Goal: Transaction & Acquisition: Purchase product/service

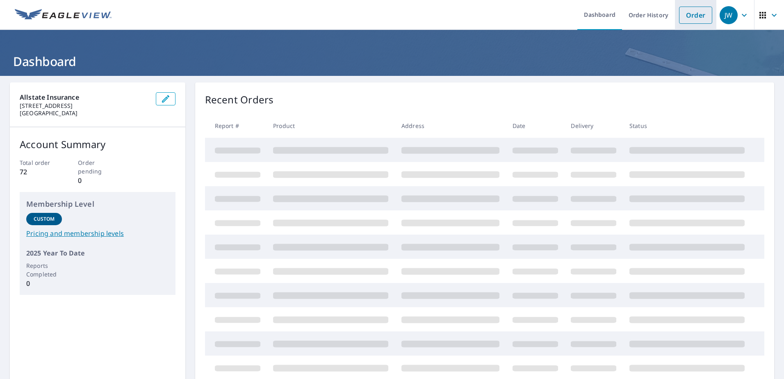
click at [688, 18] on link "Order" at bounding box center [695, 15] width 33 height 17
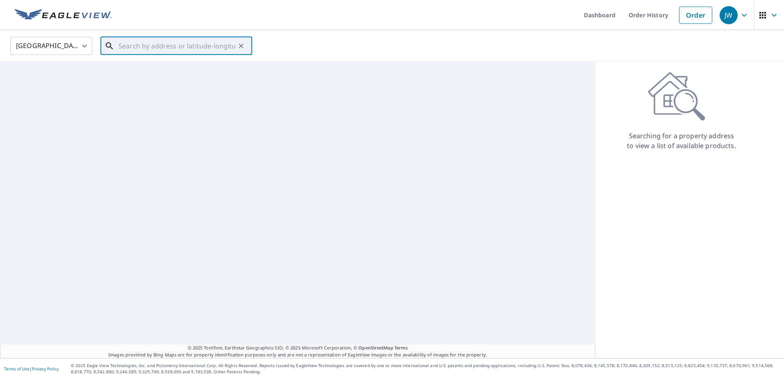
click at [194, 50] on input "text" at bounding box center [177, 45] width 117 height 23
paste input "[STREET_ADDRESS]"
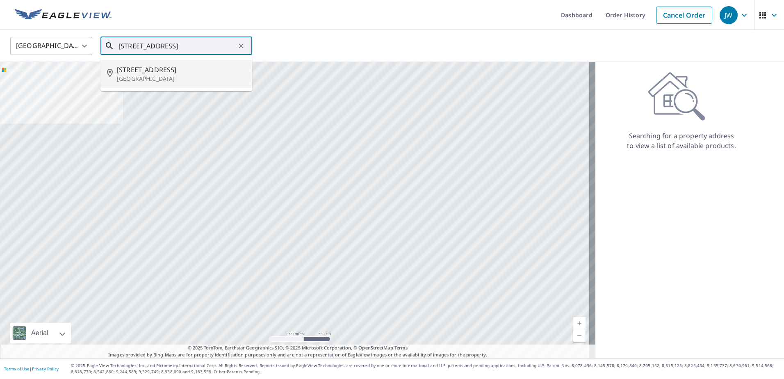
click at [147, 75] on p "[GEOGRAPHIC_DATA]" at bounding box center [181, 79] width 129 height 8
type input "[STREET_ADDRESS][PERSON_NAME]"
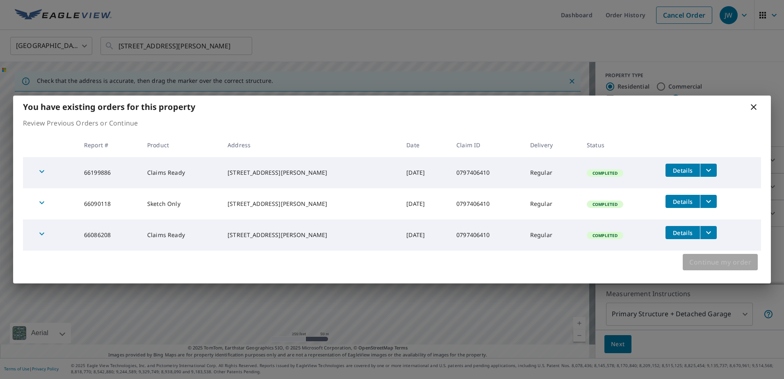
click at [731, 266] on span "Continue my order" at bounding box center [720, 261] width 62 height 11
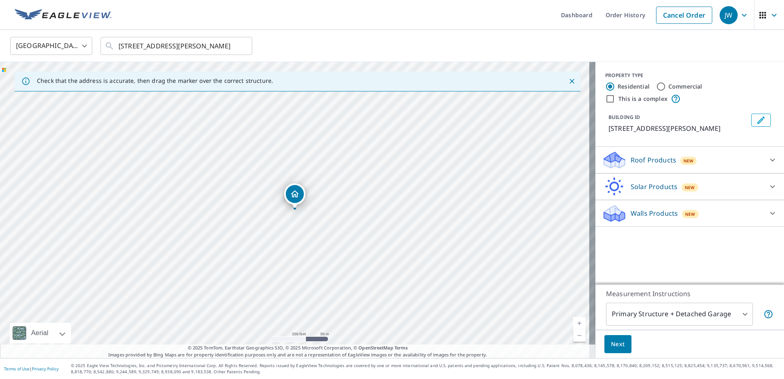
click at [662, 208] on p "Walls Products" at bounding box center [654, 213] width 47 height 10
click at [602, 230] on input "Walls, Windows & Doors" at bounding box center [608, 235] width 12 height 10
checkbox input "true"
click at [755, 158] on div "Roof Products New" at bounding box center [682, 159] width 161 height 19
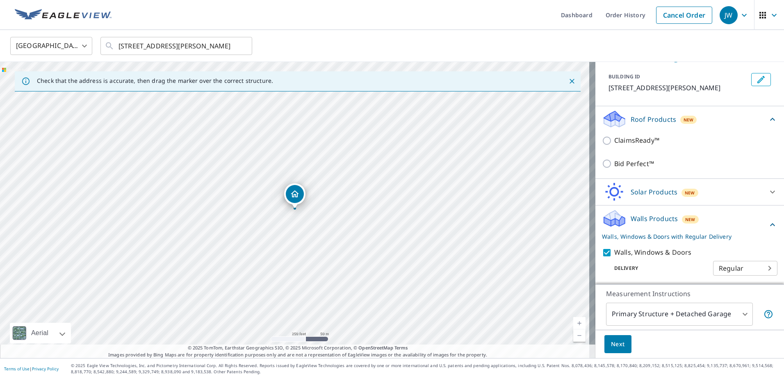
scroll to position [42, 0]
click at [618, 344] on span "Next" at bounding box center [618, 344] width 14 height 10
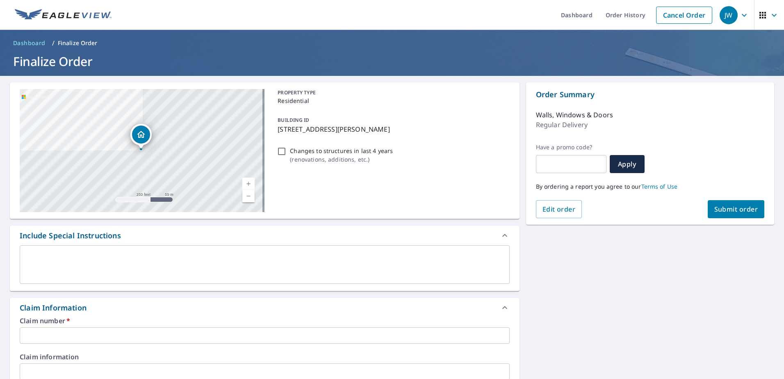
click at [75, 332] on input "text" at bounding box center [265, 335] width 490 height 16
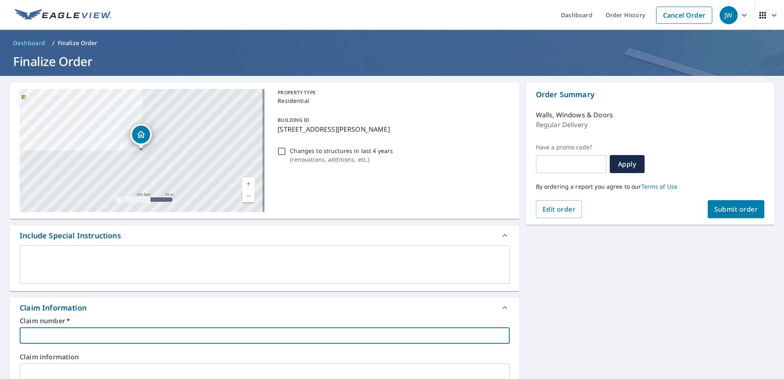
paste input "0797406410"
type input "0797406410"
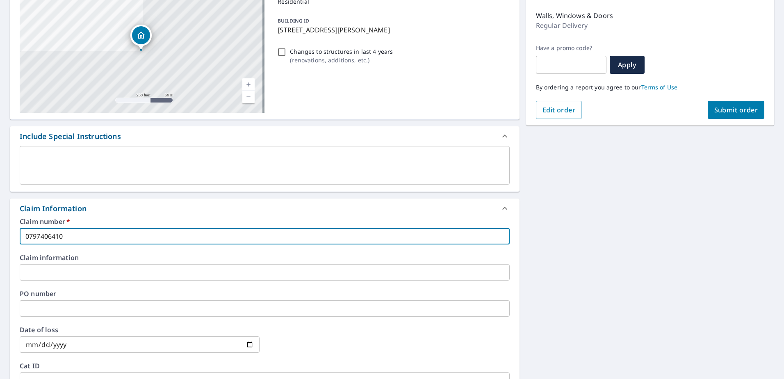
scroll to position [123, 0]
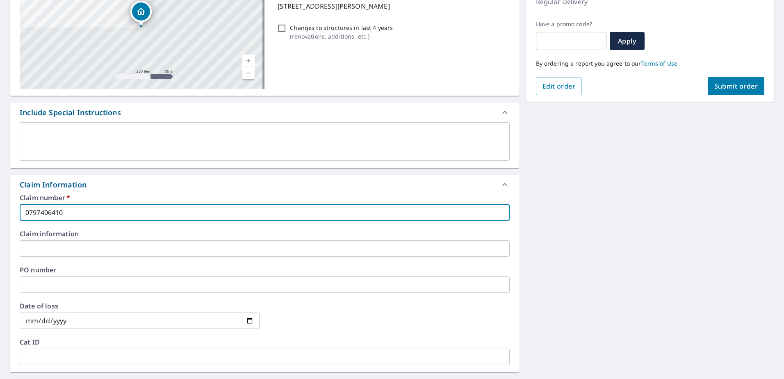
click at [732, 87] on span "Submit order" at bounding box center [736, 86] width 44 height 9
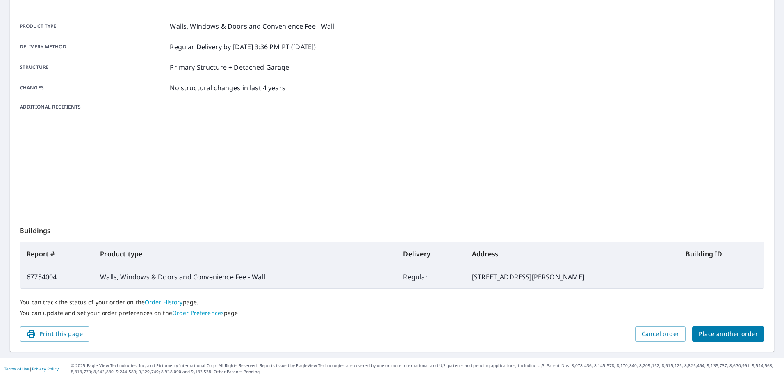
scroll to position [104, 0]
